Goal: Information Seeking & Learning: Understand process/instructions

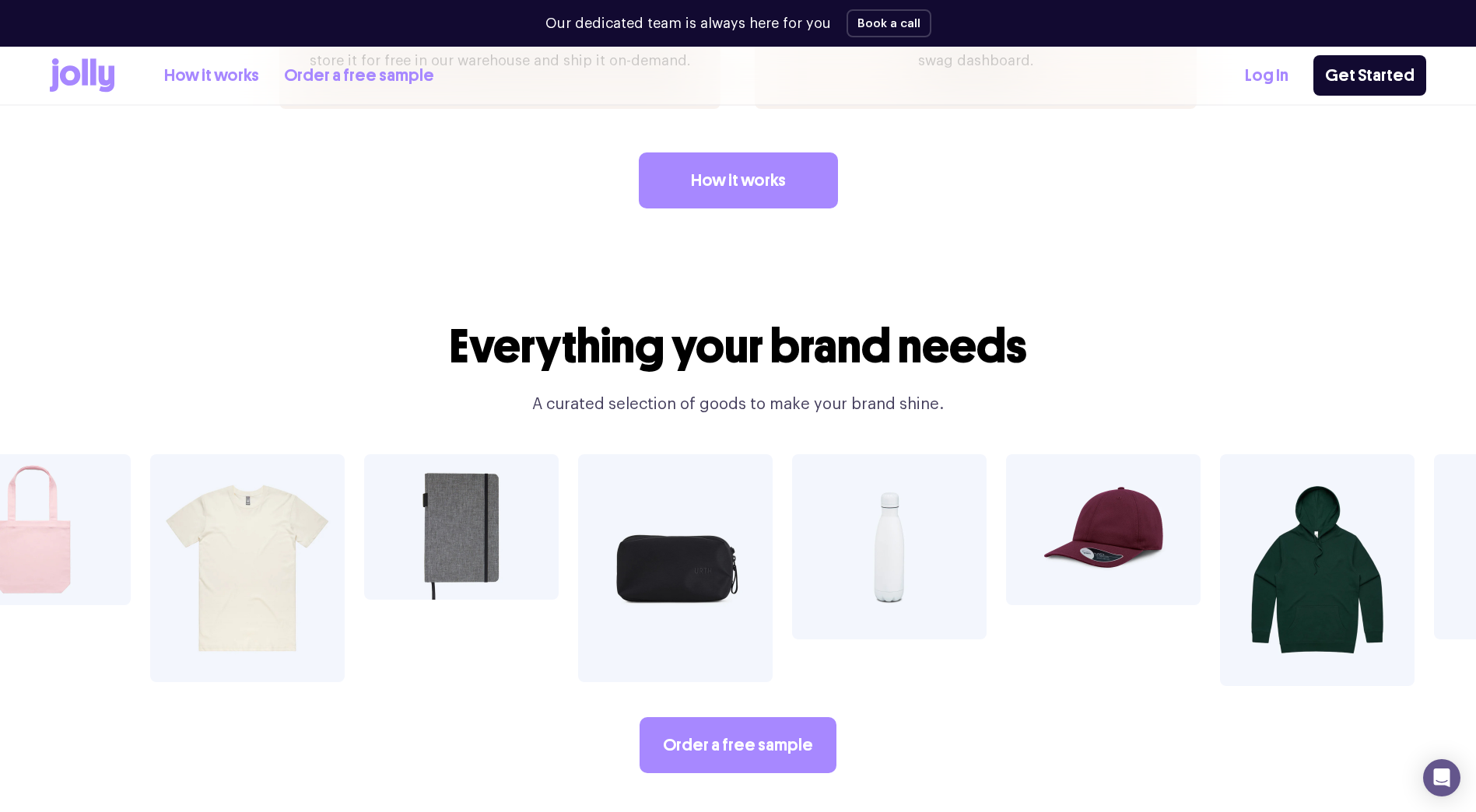
scroll to position [2379, 0]
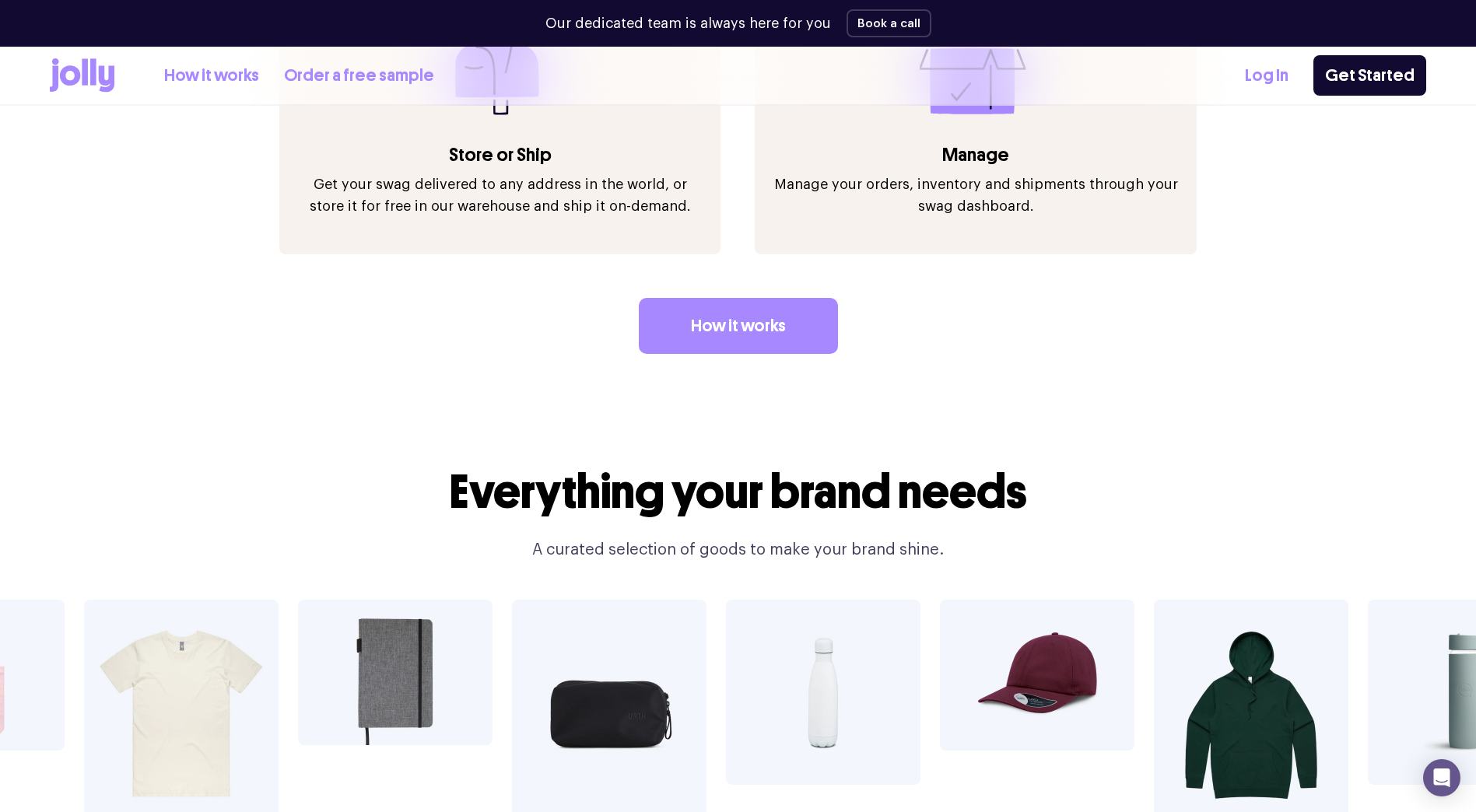
click at [1275, 83] on link "Log In" at bounding box center [1266, 75] width 43 height 26
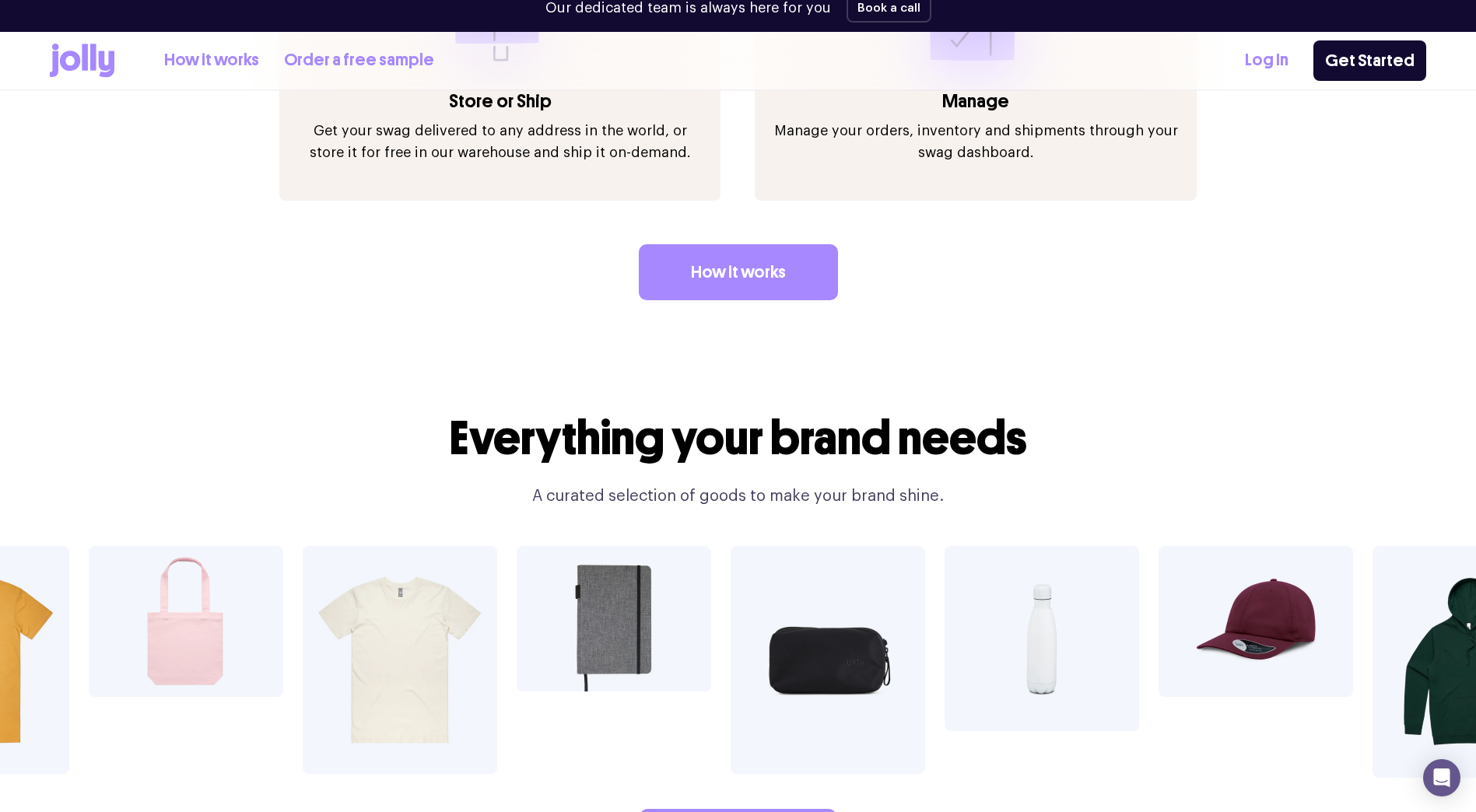
scroll to position [2426, 0]
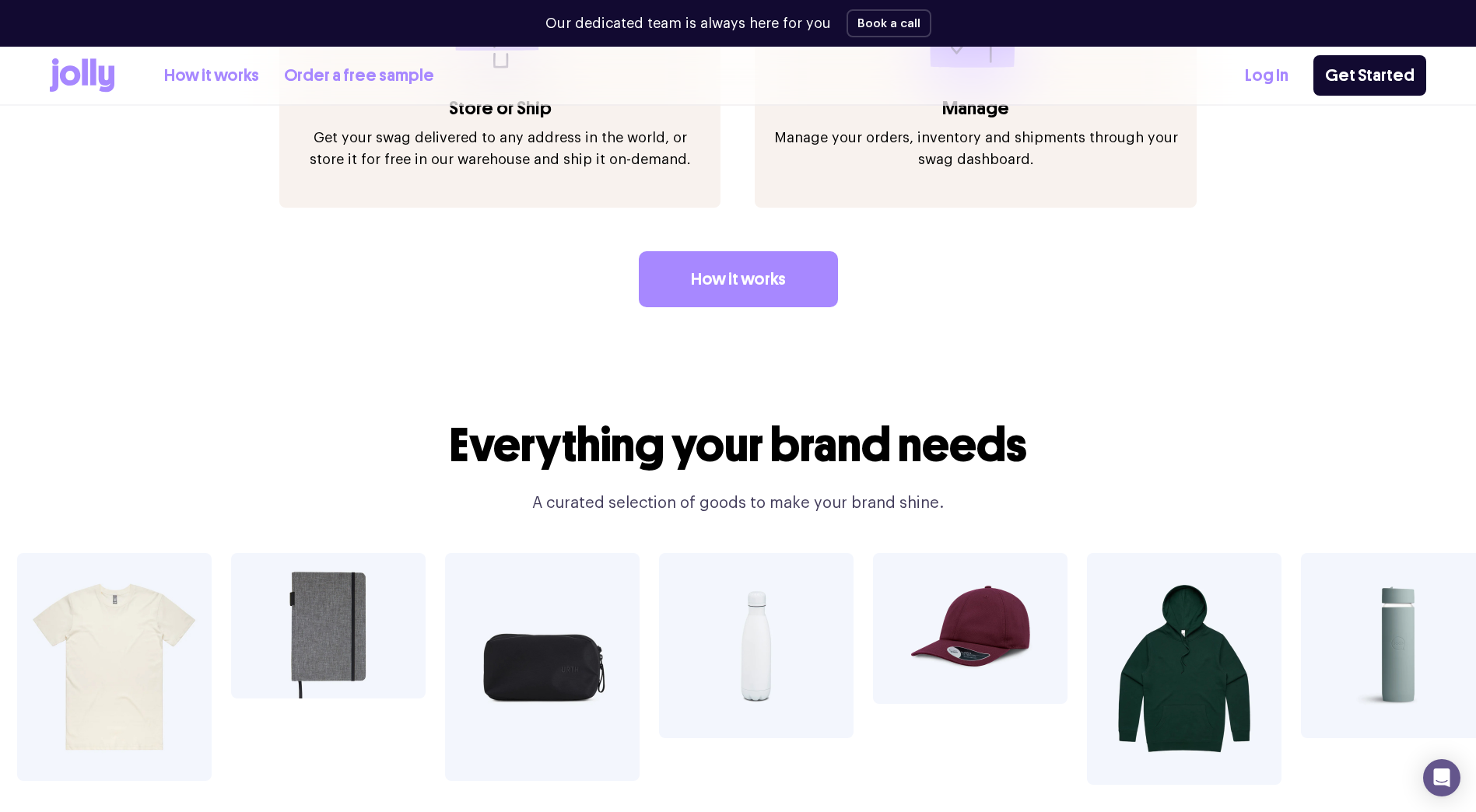
click at [1288, 73] on link "Log In" at bounding box center [1266, 75] width 43 height 26
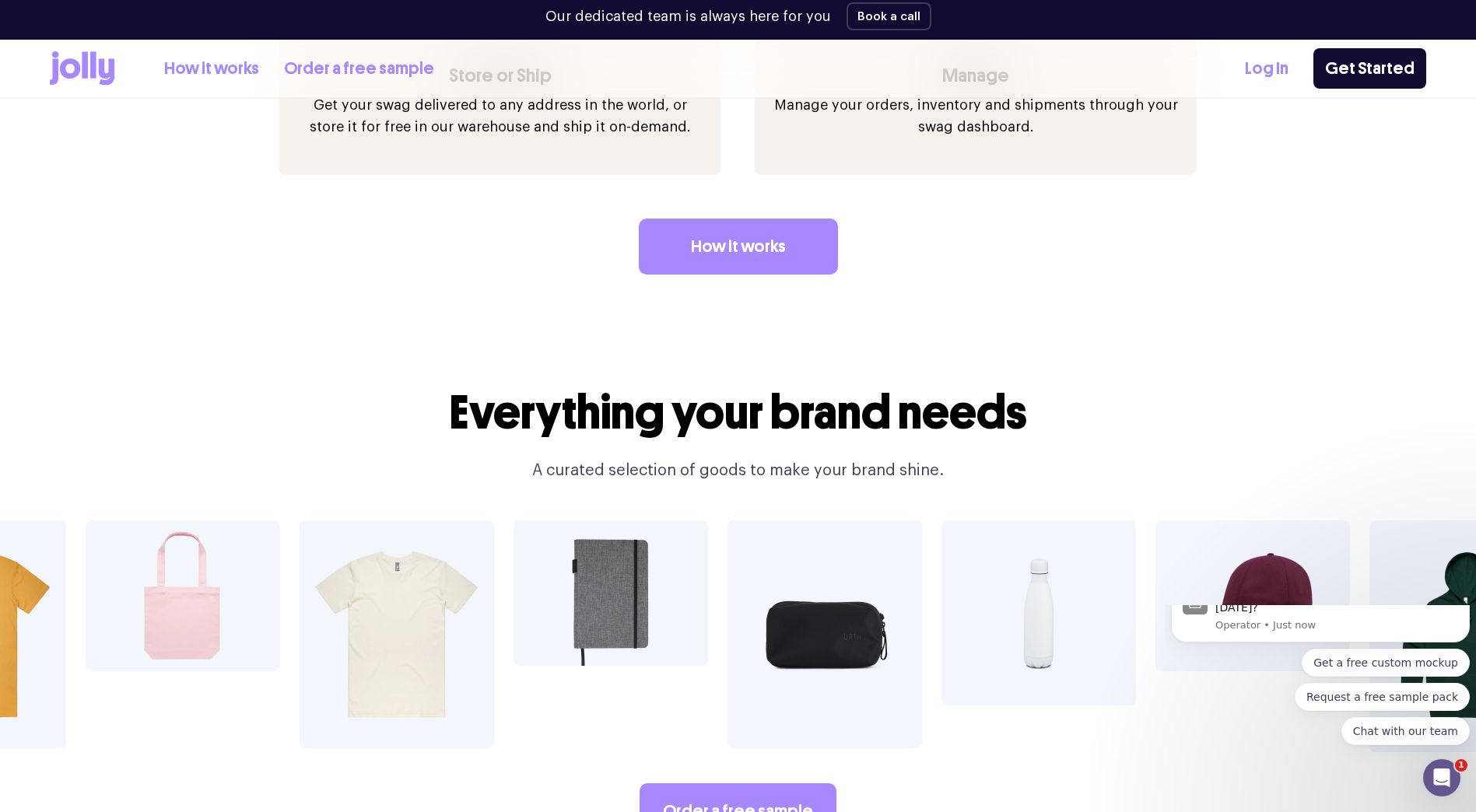
scroll to position [2473, 0]
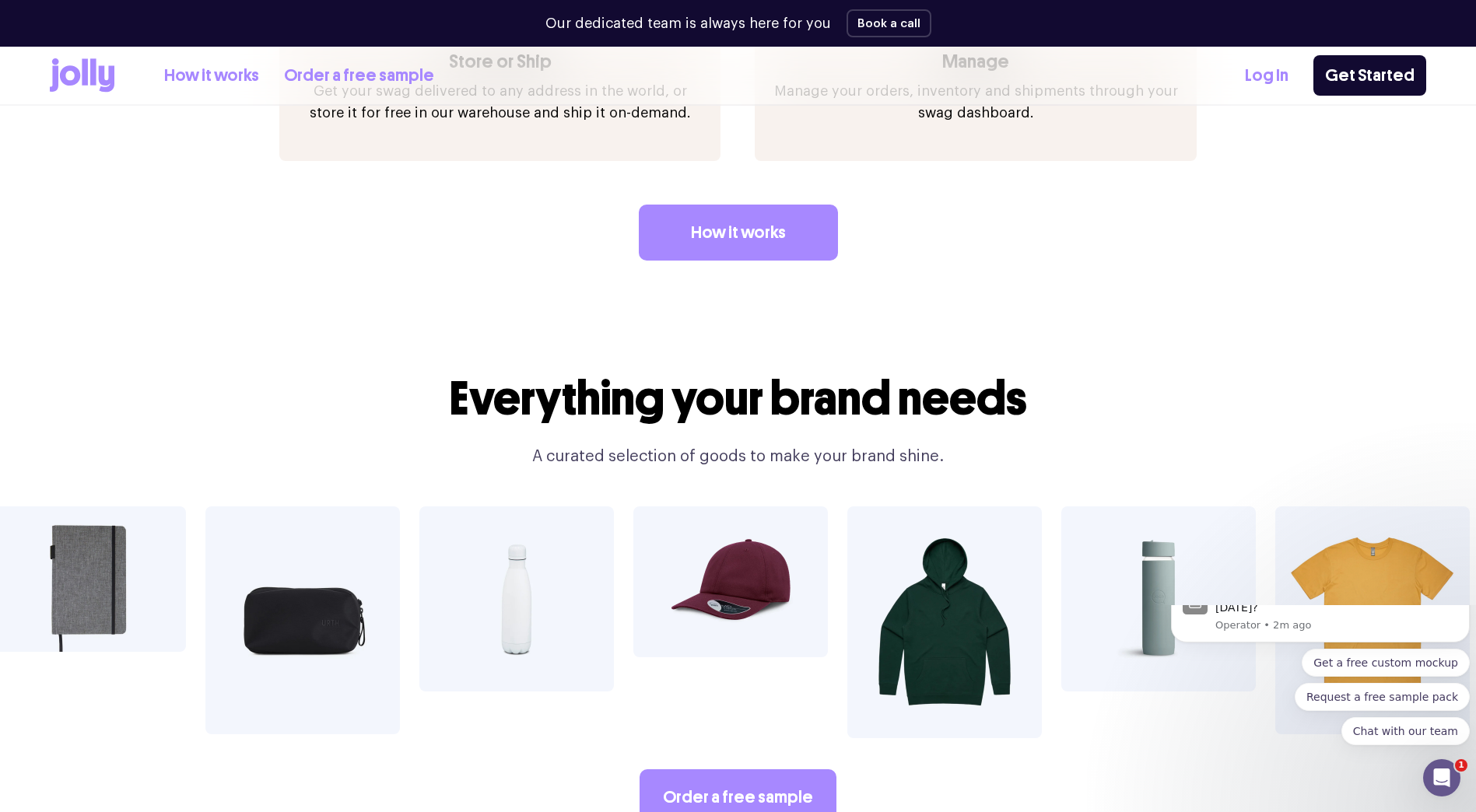
click at [724, 573] on img at bounding box center [730, 581] width 194 height 151
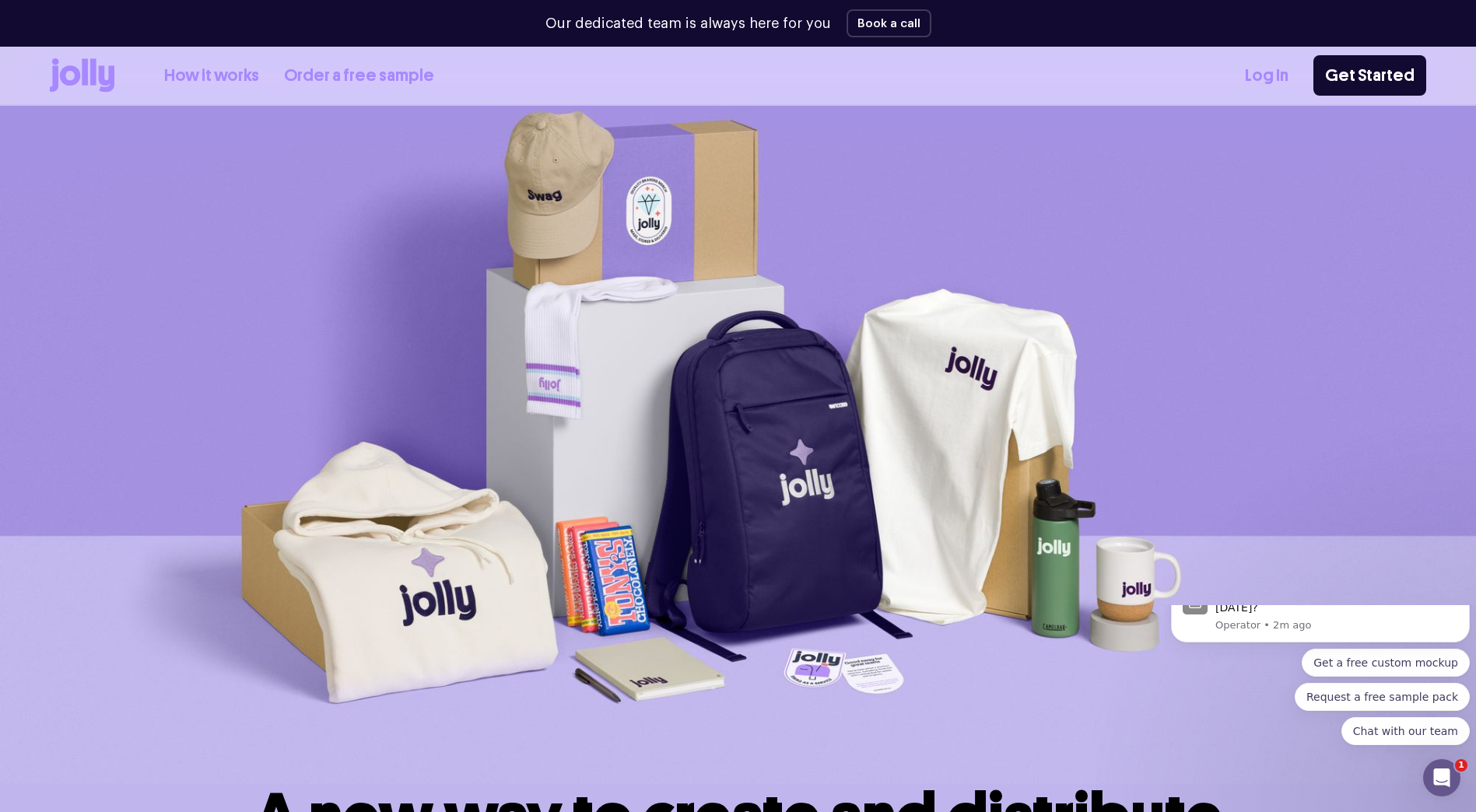
scroll to position [0, 0]
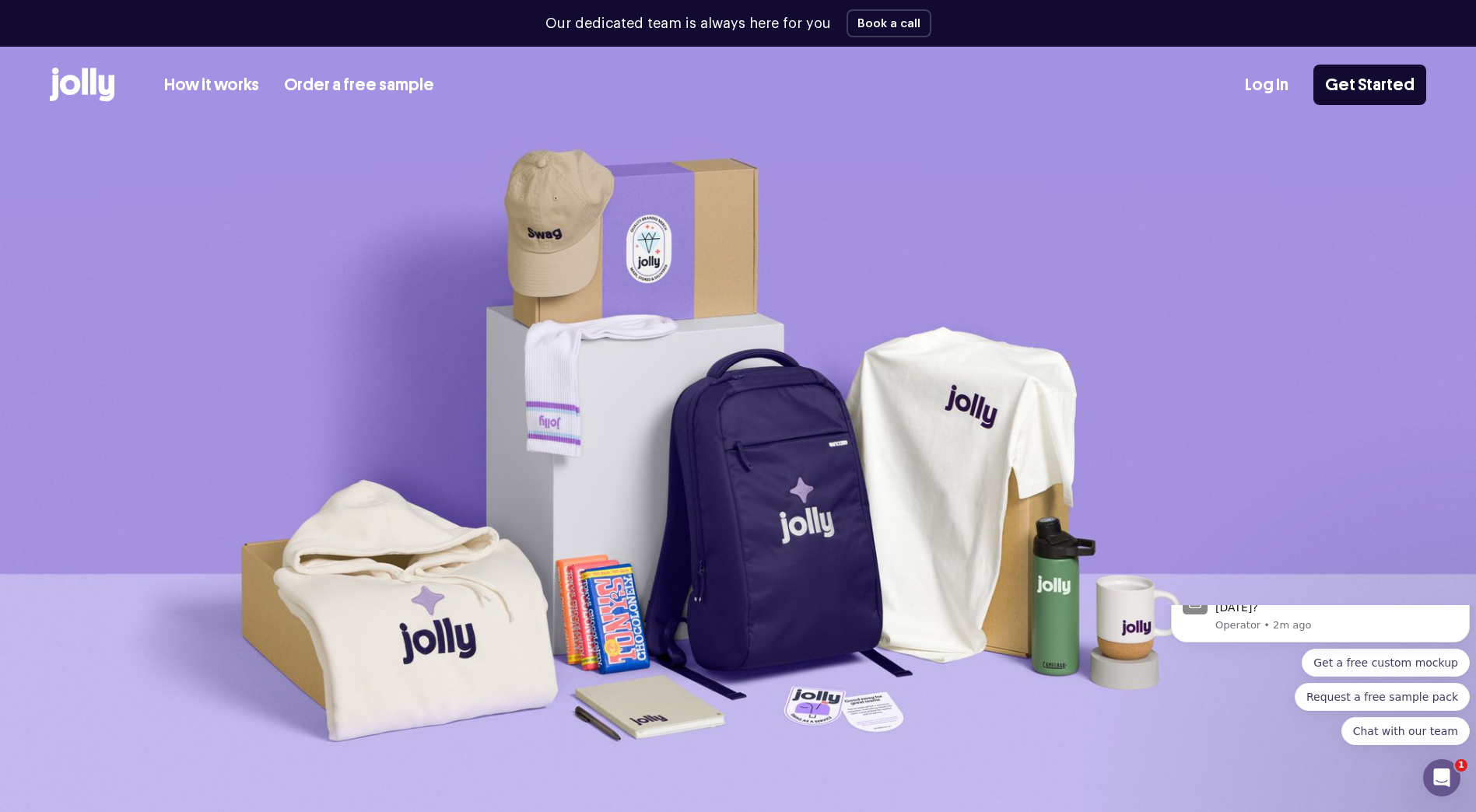
click at [71, 91] on icon at bounding box center [70, 84] width 20 height 20
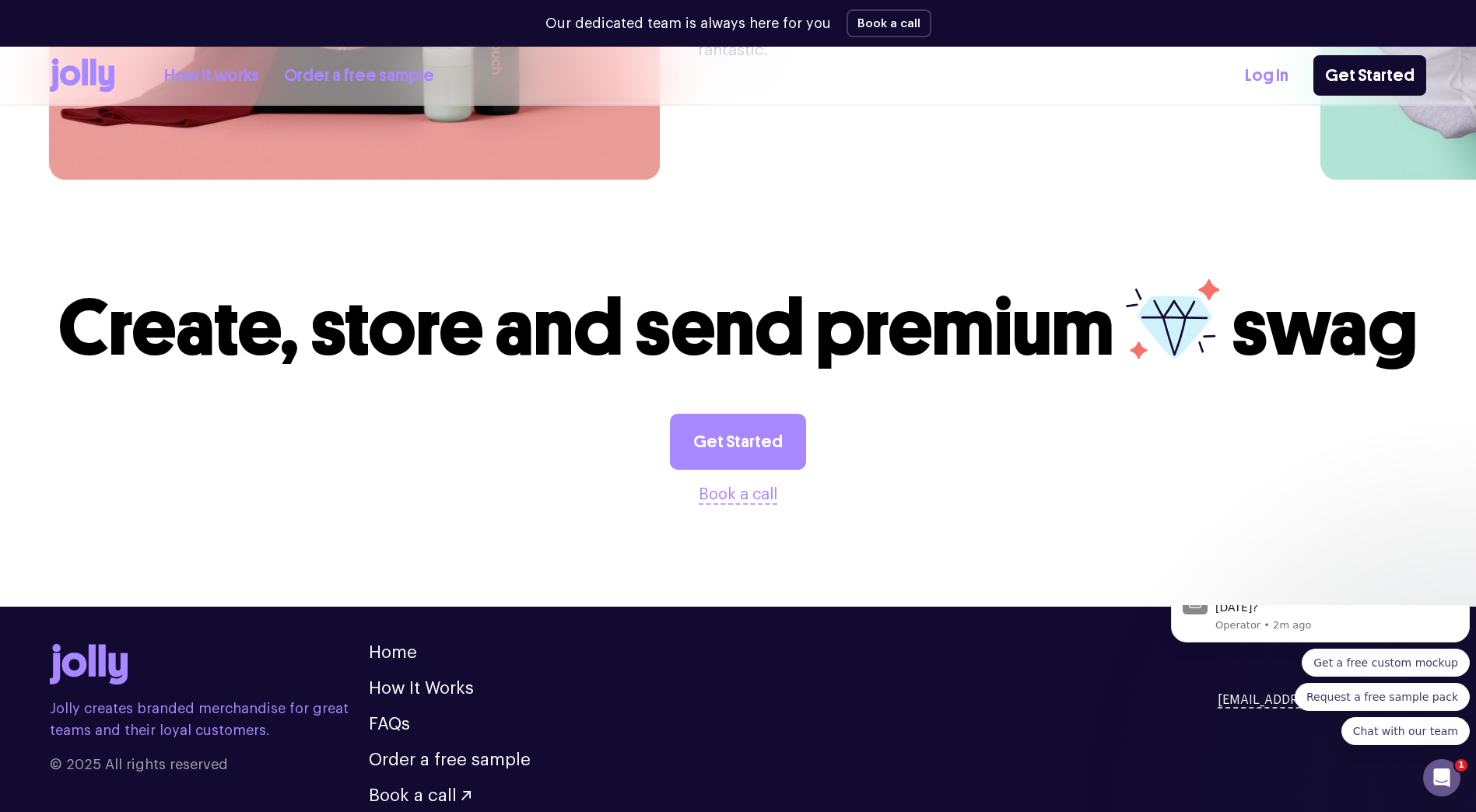
scroll to position [4229, 0]
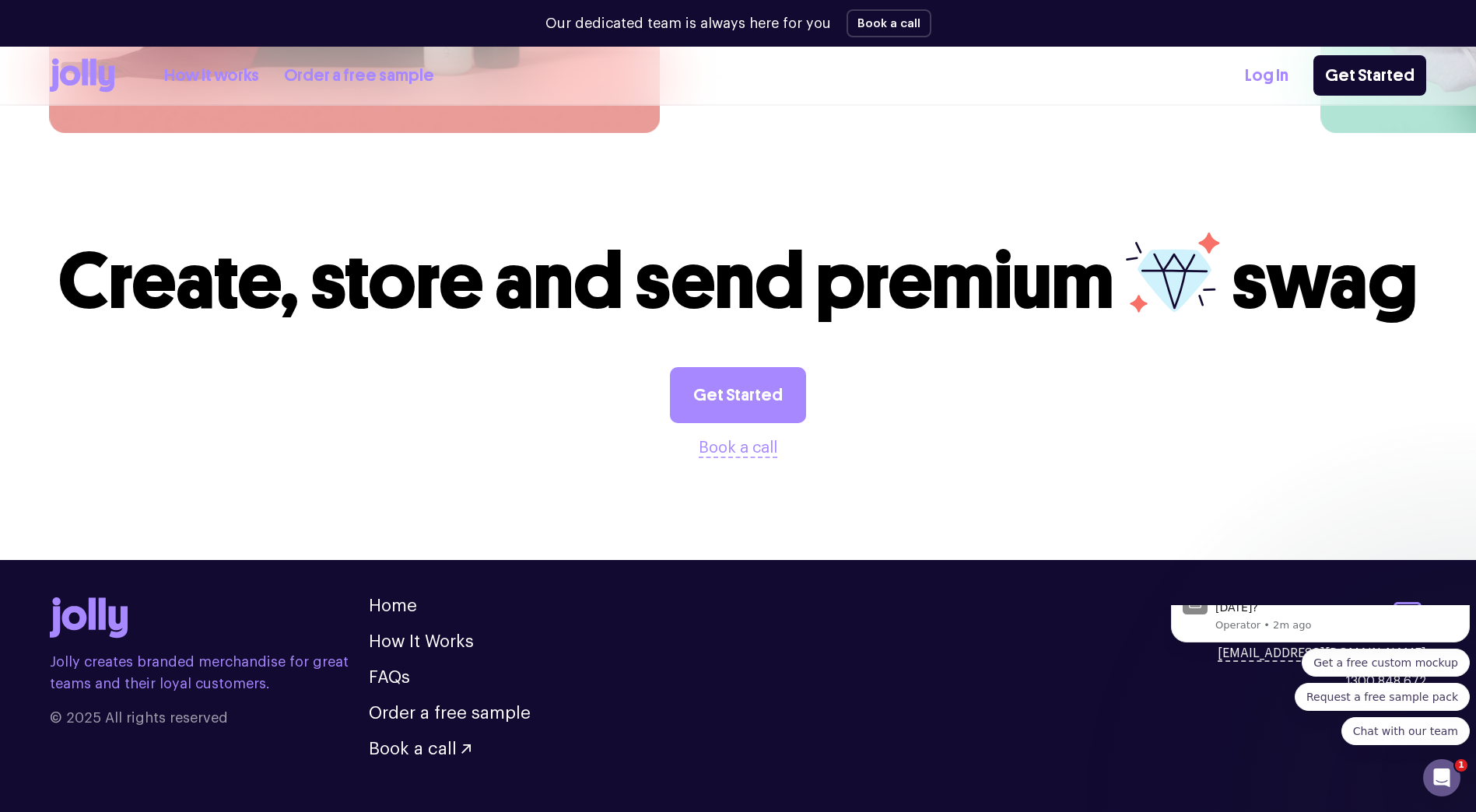
click at [394, 633] on link "How It Works" at bounding box center [421, 641] width 105 height 17
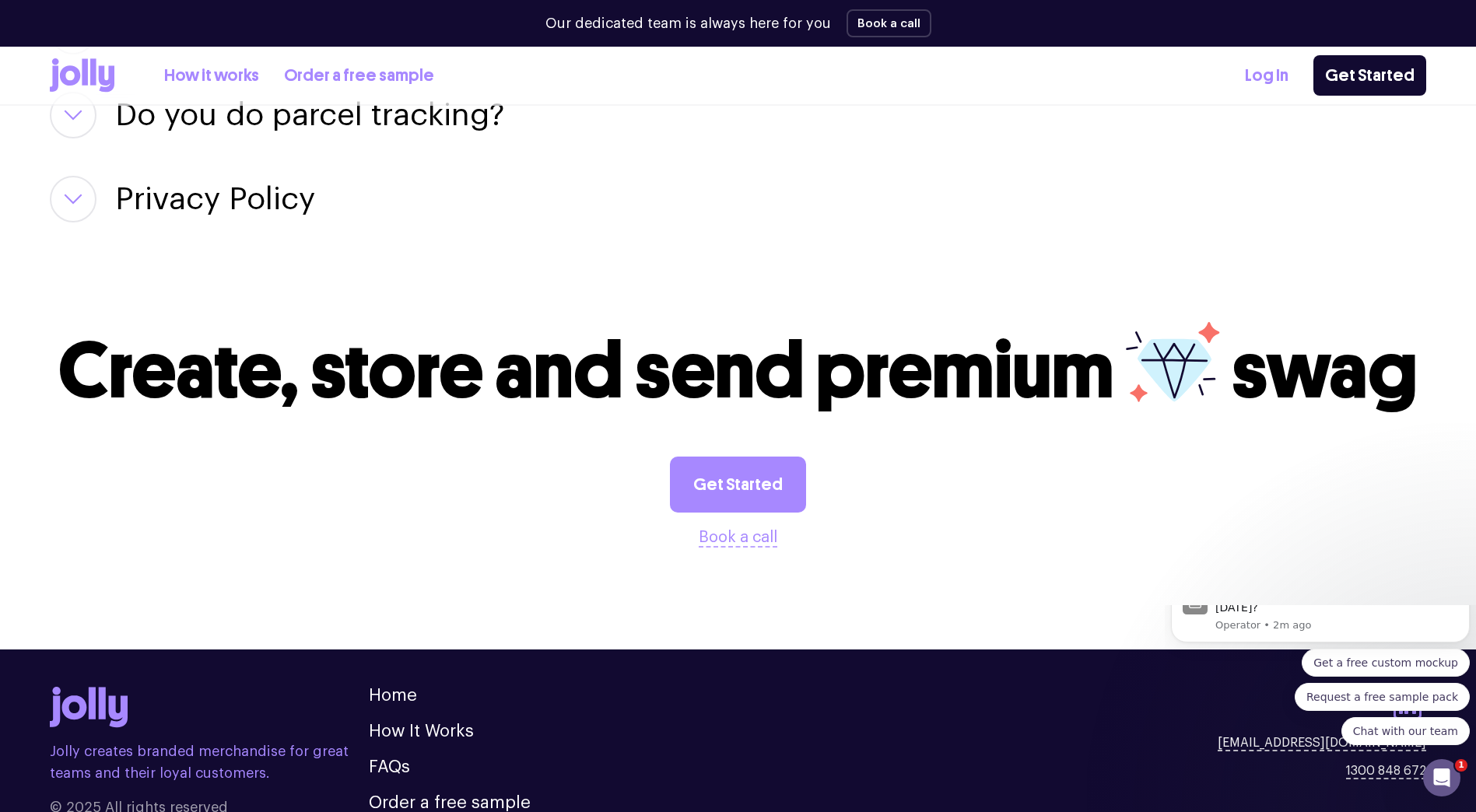
scroll to position [2770, 0]
